Goal: Task Accomplishment & Management: Use online tool/utility

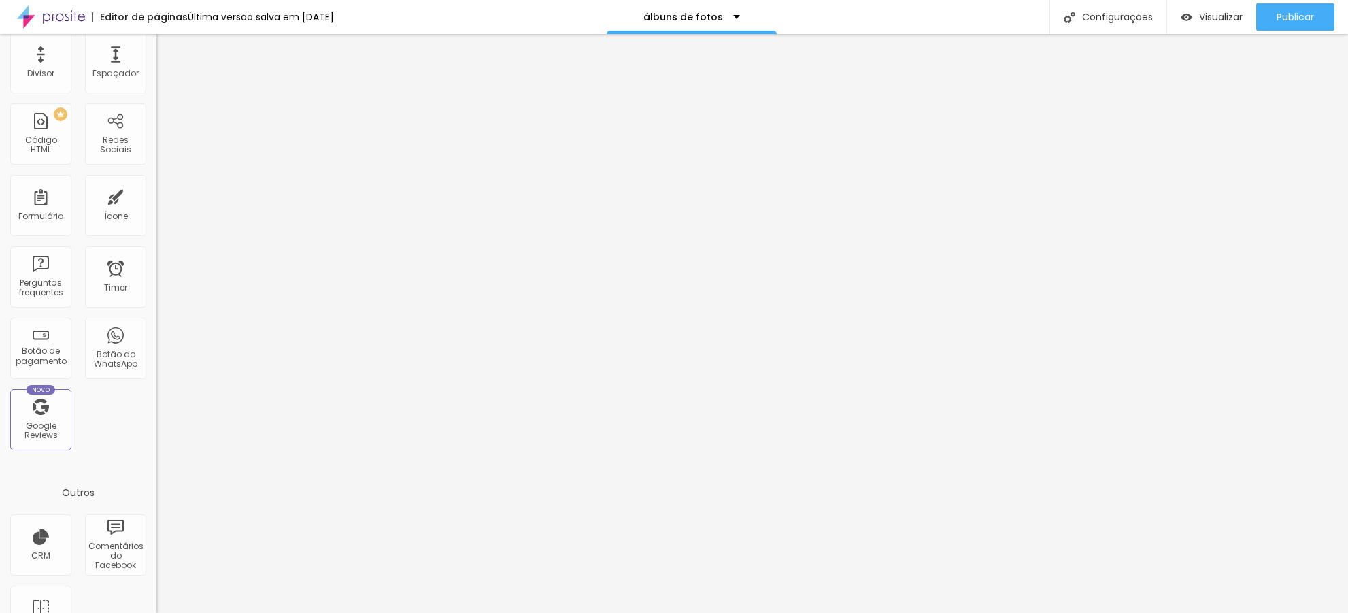
scroll to position [169, 0]
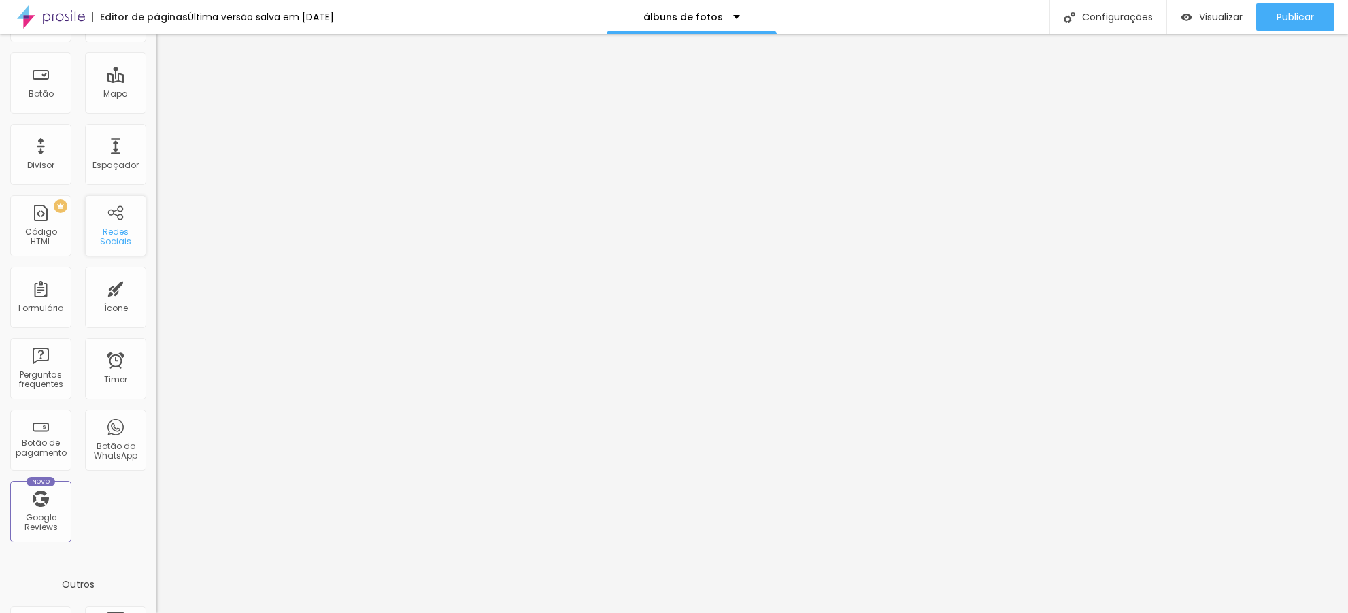
click at [110, 222] on div "Redes Sociais" at bounding box center [115, 225] width 61 height 61
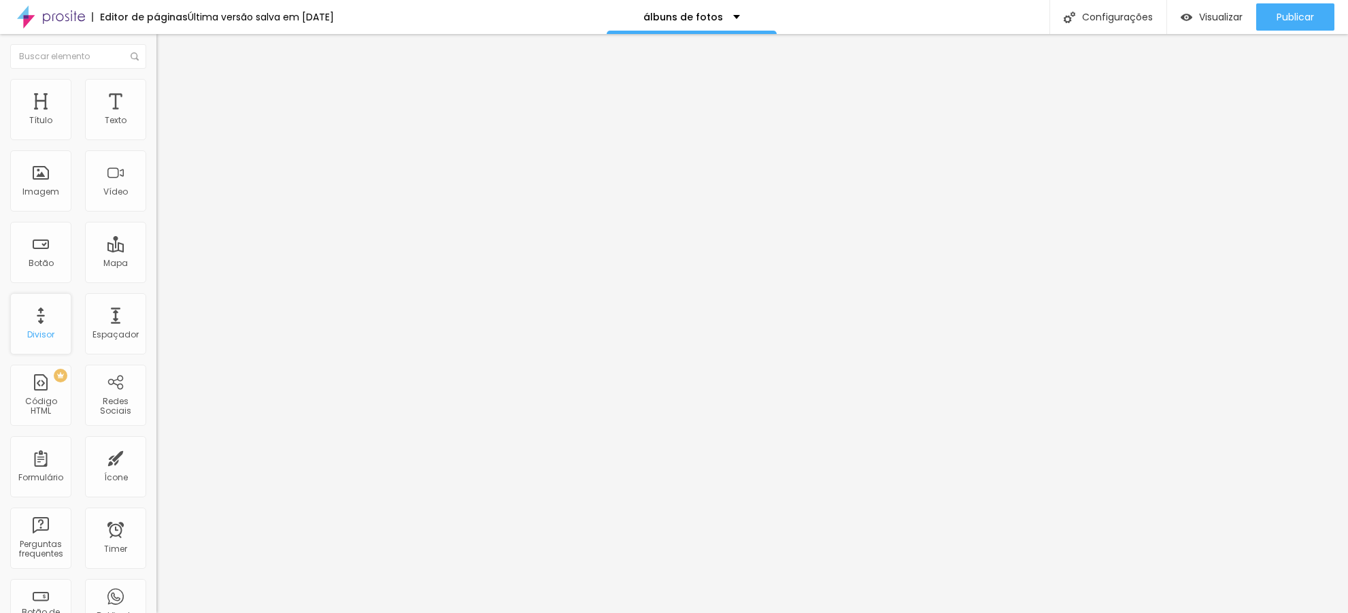
scroll to position [305, 0]
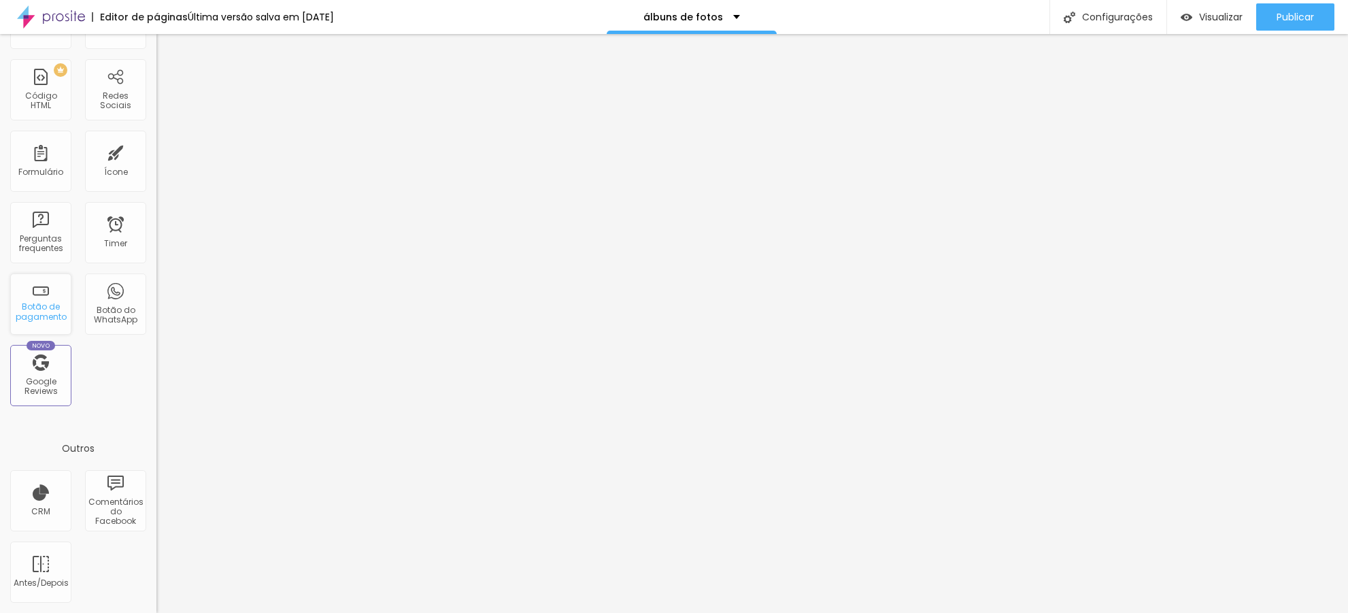
click at [41, 298] on div "Botão de pagamento" at bounding box center [40, 303] width 61 height 61
click at [109, 299] on div "Botão do WhatsApp" at bounding box center [115, 303] width 61 height 61
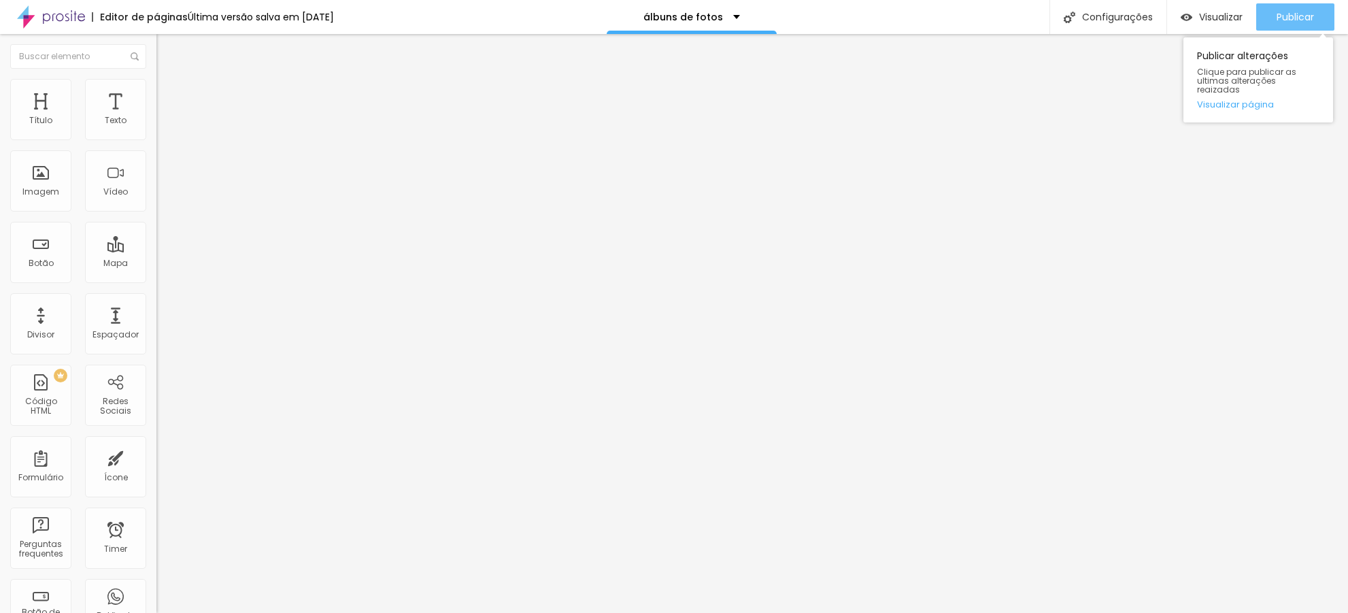
click at [1306, 14] on span "Publicar" at bounding box center [1294, 17] width 37 height 11
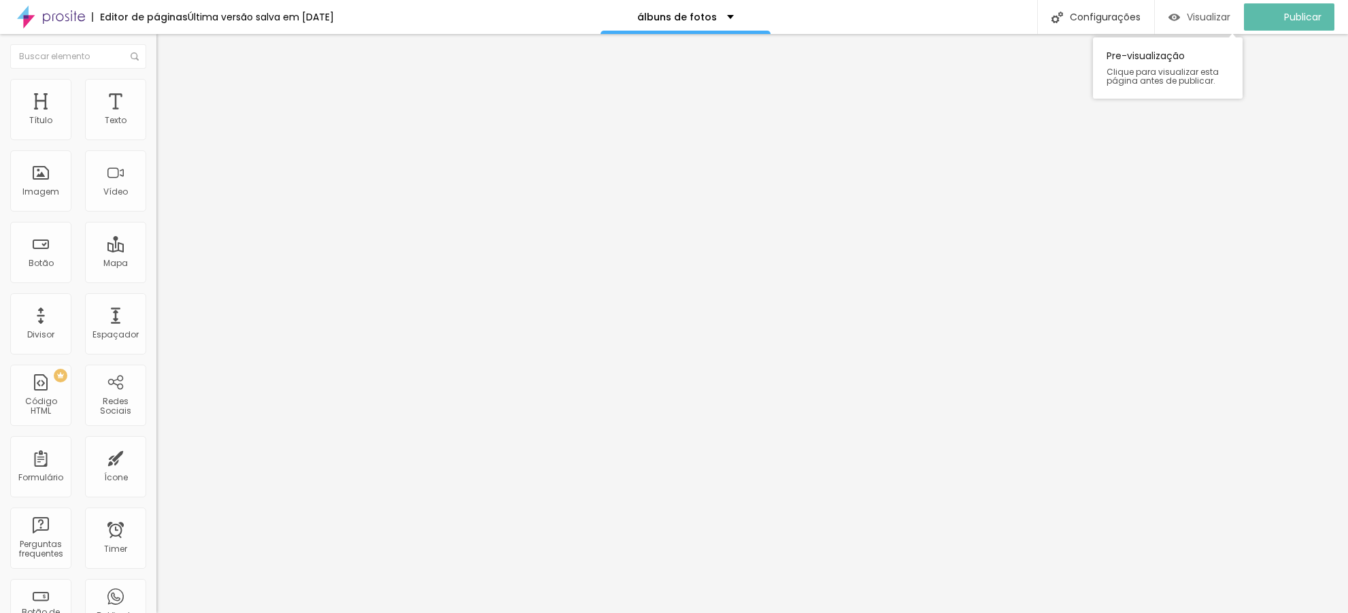
click at [1198, 12] on span "Visualizar" at bounding box center [1209, 17] width 44 height 11
